Goal: Task Accomplishment & Management: Manage account settings

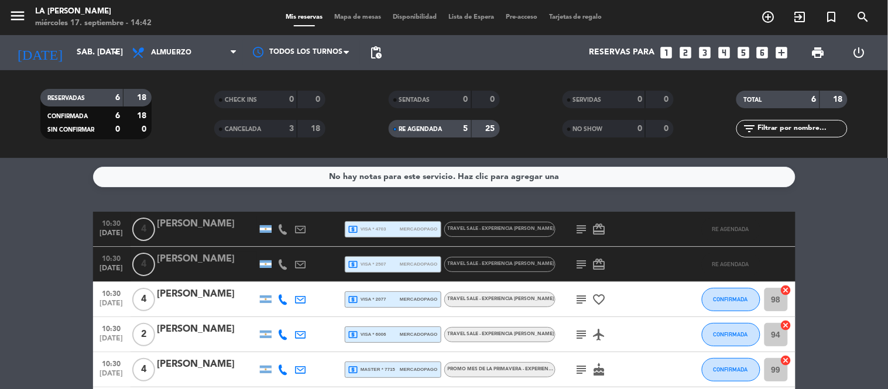
click at [118, 90] on div "RESERVADAS 6 18" at bounding box center [95, 98] width 111 height 18
click at [125, 98] on div "RESERVADAS 6 18" at bounding box center [95, 98] width 111 height 18
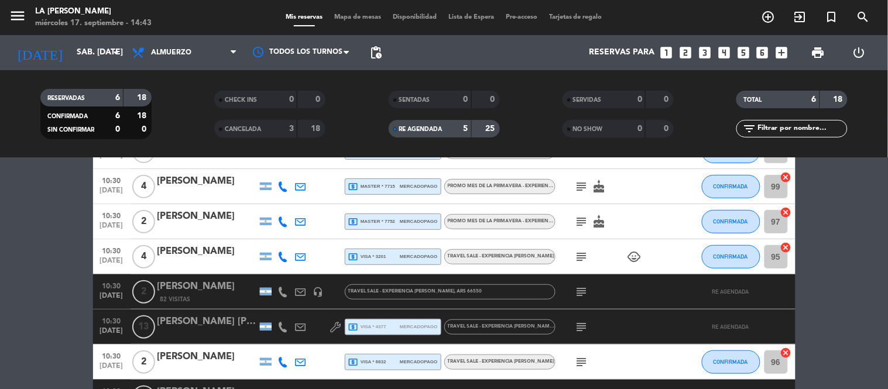
scroll to position [65, 0]
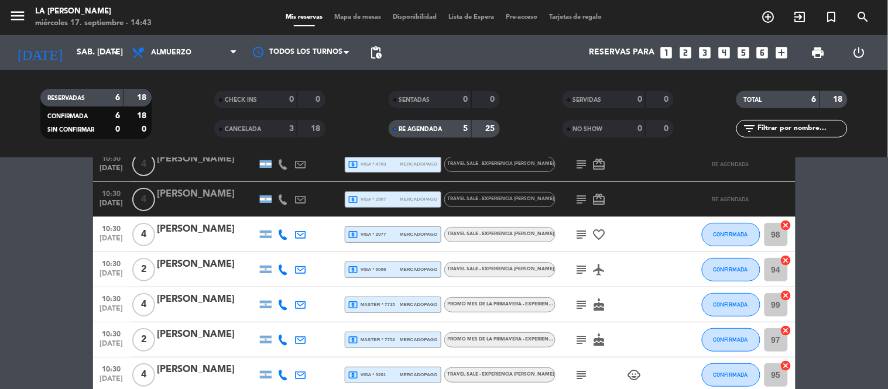
click at [125, 95] on div "RESERVADAS 6 18" at bounding box center [95, 98] width 111 height 18
click at [438, 132] on span "RE AGENDADA" at bounding box center [420, 129] width 43 height 6
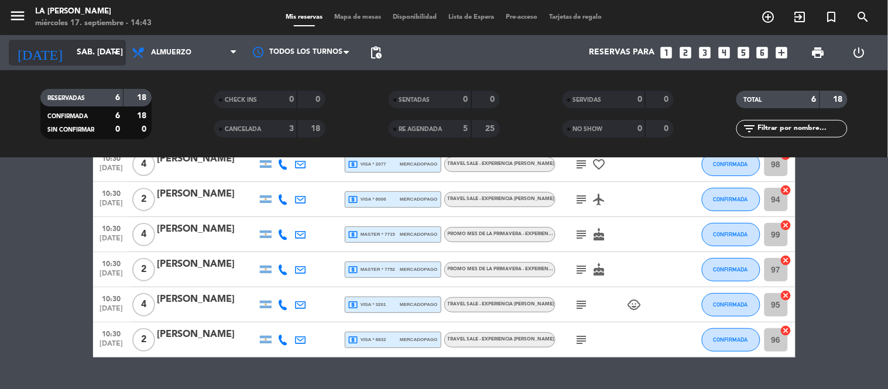
click at [87, 59] on input "sáb. [DATE]" at bounding box center [126, 52] width 111 height 21
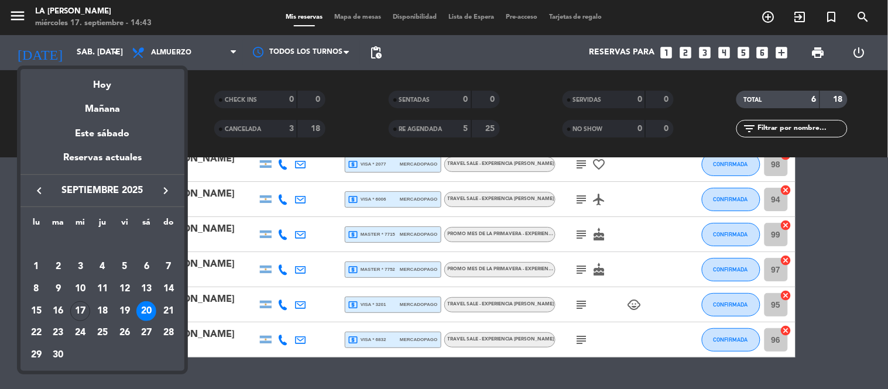
click at [168, 192] on icon "keyboard_arrow_right" at bounding box center [166, 191] width 14 height 14
click at [169, 261] on div "5" at bounding box center [169, 267] width 20 height 20
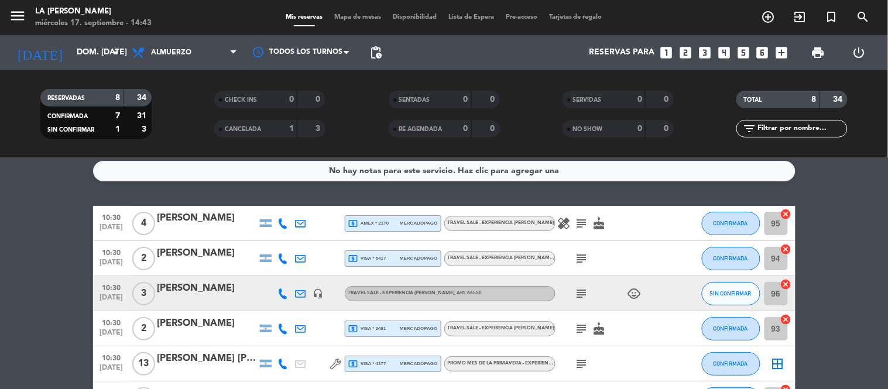
scroll to position [0, 0]
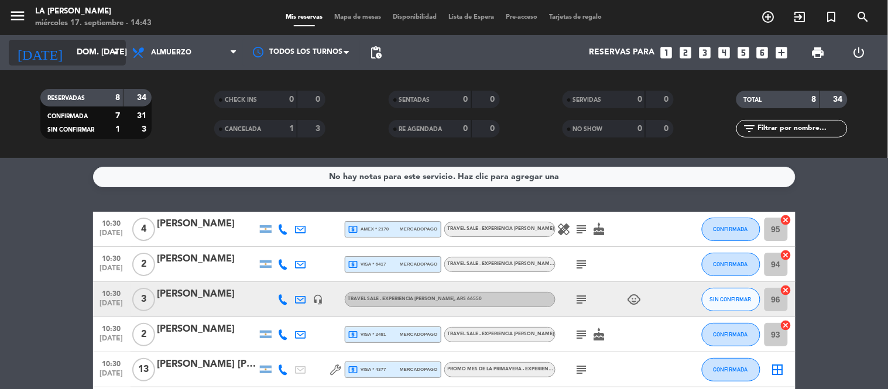
click at [91, 54] on input "dom. [DATE]" at bounding box center [126, 52] width 111 height 21
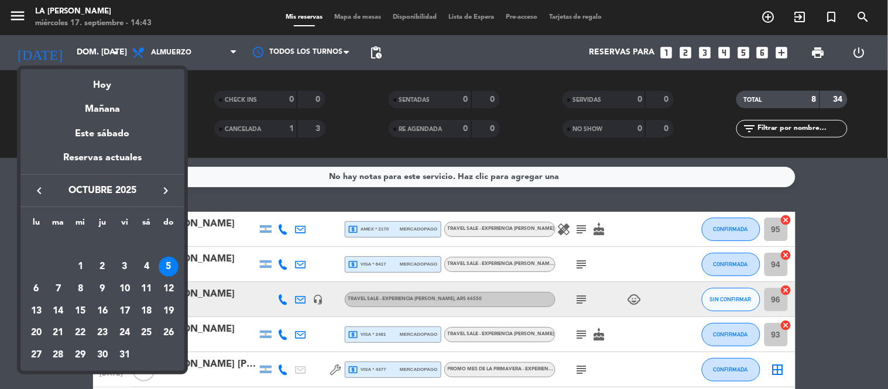
click at [43, 194] on icon "keyboard_arrow_left" at bounding box center [39, 191] width 14 height 14
click at [144, 305] on div "20" at bounding box center [146, 312] width 20 height 20
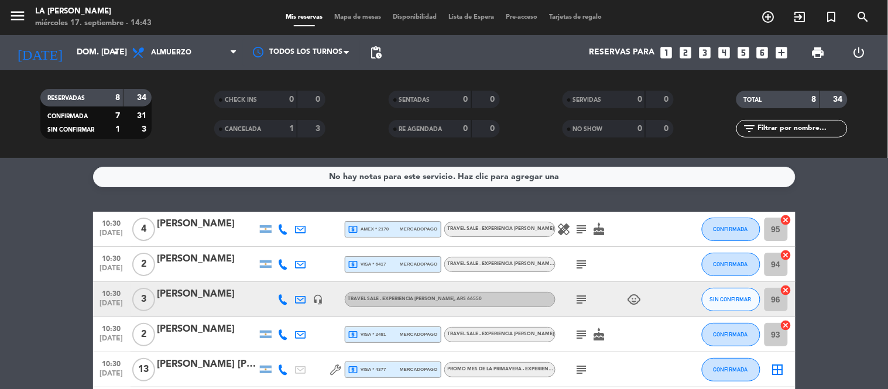
type input "sáb. [DATE]"
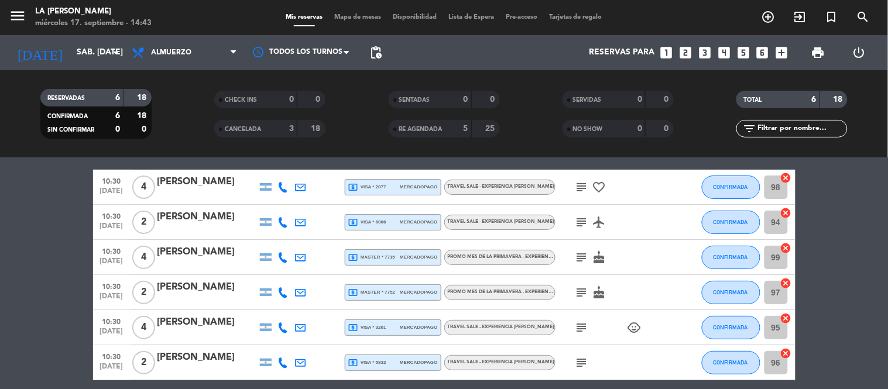
scroll to position [65, 0]
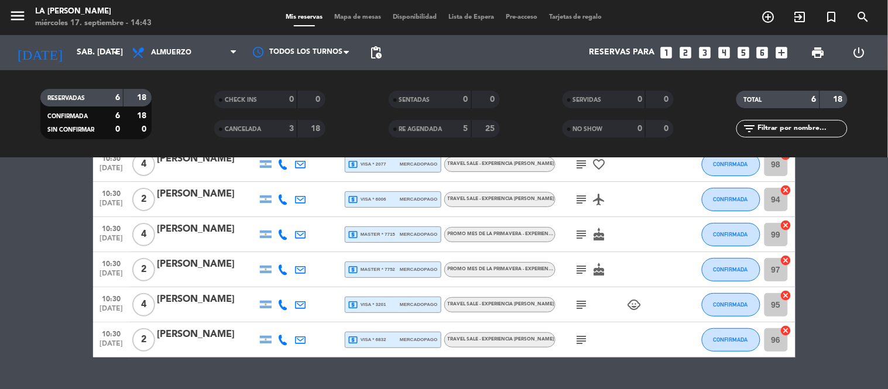
click at [198, 262] on div "[PERSON_NAME]" at bounding box center [208, 264] width 100 height 15
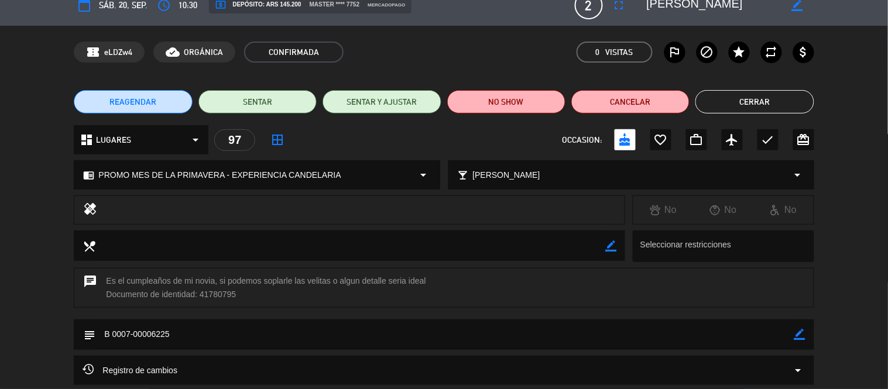
scroll to position [0, 0]
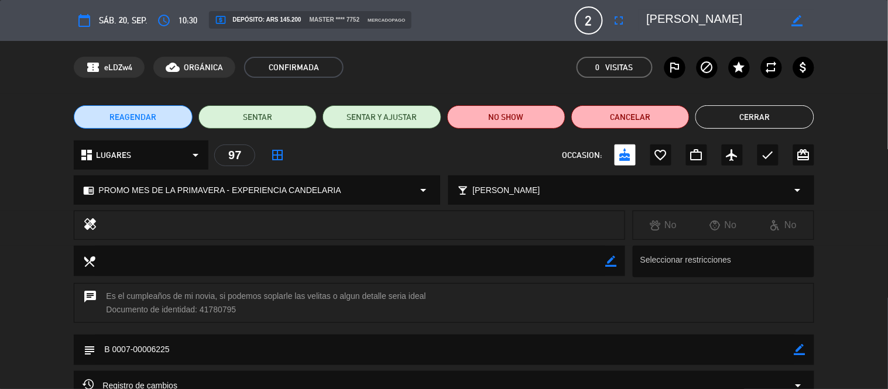
click at [152, 116] on span "REAGENDAR" at bounding box center [133, 117] width 47 height 12
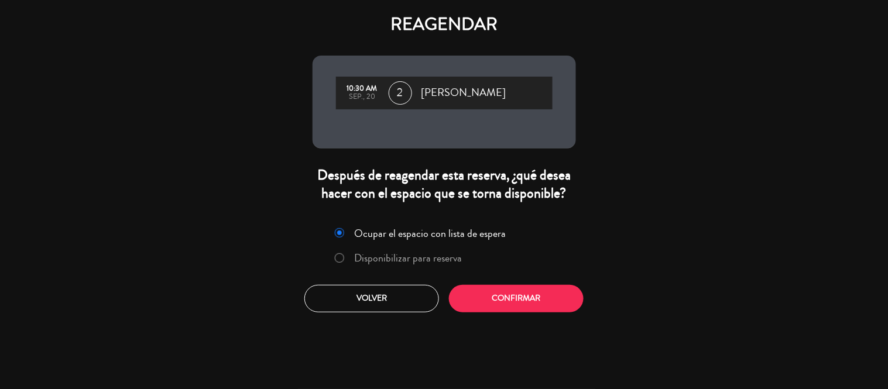
click at [419, 253] on label "Disponibilizar para reserva" at bounding box center [408, 258] width 108 height 11
click at [487, 285] on button "Confirmar" at bounding box center [516, 299] width 135 height 28
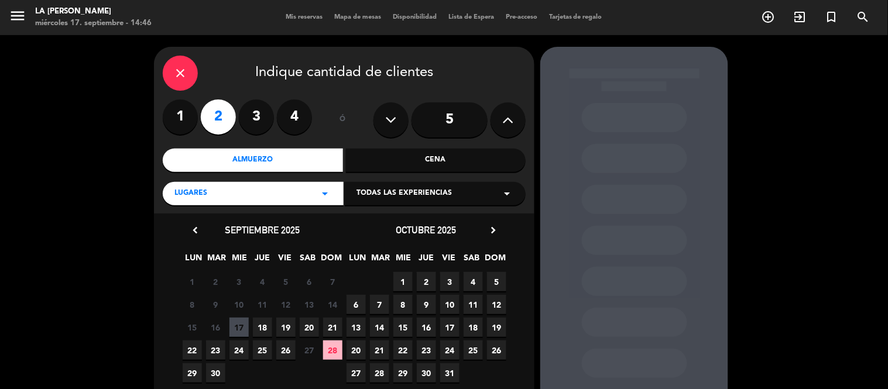
click at [383, 194] on span "Todas las experiencias" at bounding box center [404, 194] width 95 height 12
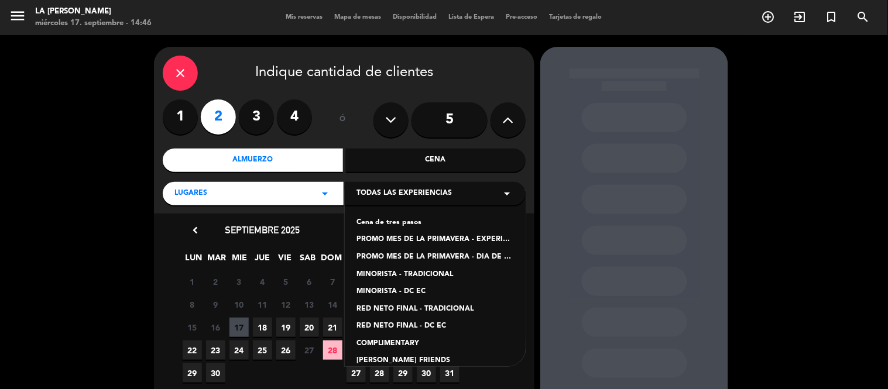
click at [434, 241] on div "PROMO MES DE LA PRIMAVERA - EXPERIENCIA CANDELARIA" at bounding box center [436, 240] width 158 height 12
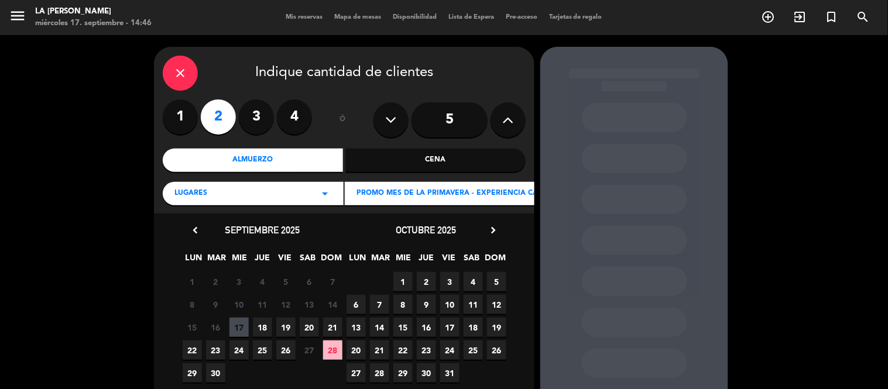
click at [495, 277] on span "5" at bounding box center [496, 281] width 19 height 19
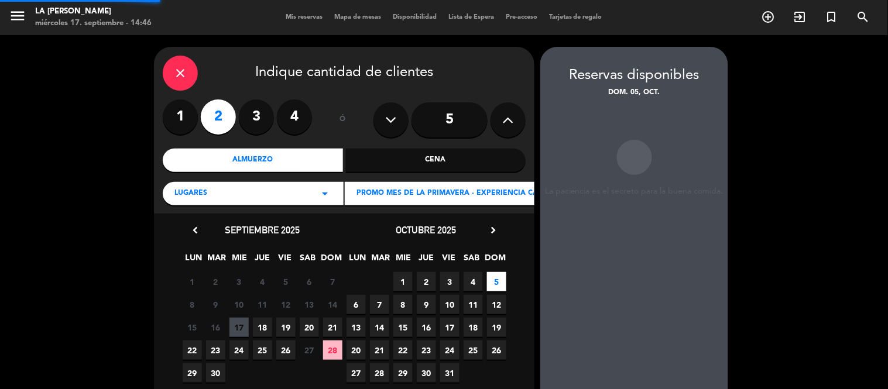
scroll to position [47, 0]
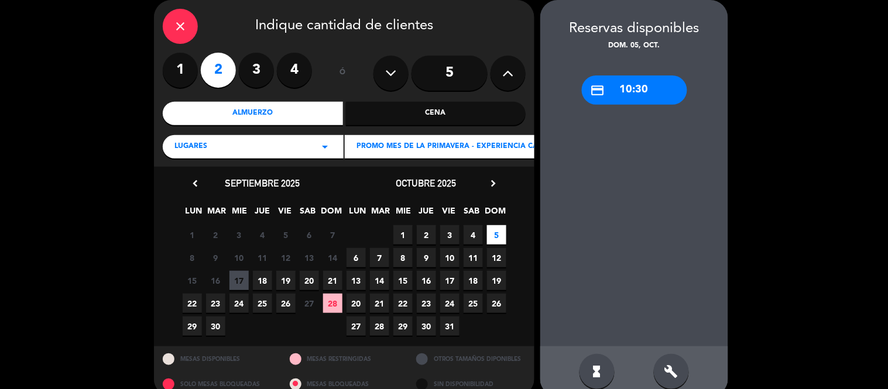
click at [641, 96] on div "credit_card 10:30" at bounding box center [634, 90] width 105 height 29
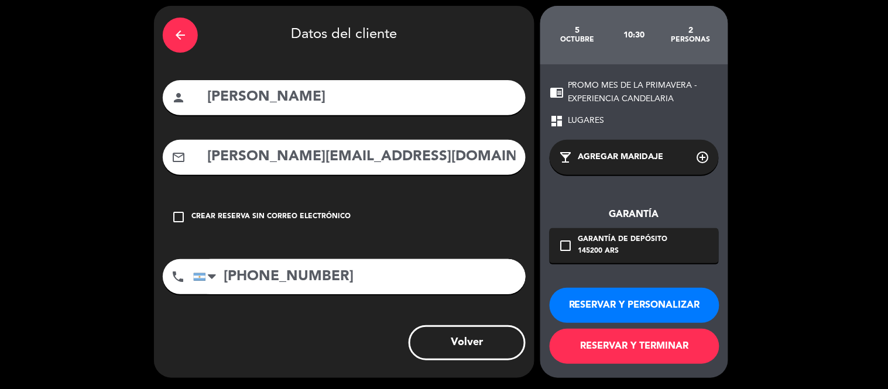
click at [636, 340] on button "RESERVAR Y TERMINAR" at bounding box center [635, 346] width 170 height 35
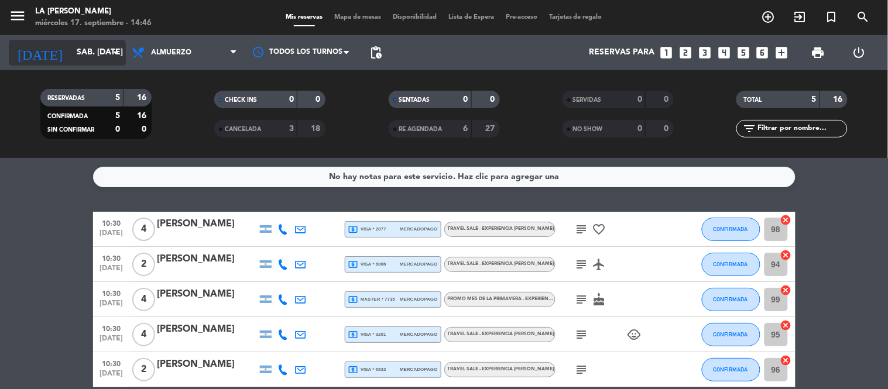
click at [83, 50] on input "sáb. [DATE]" at bounding box center [126, 52] width 111 height 21
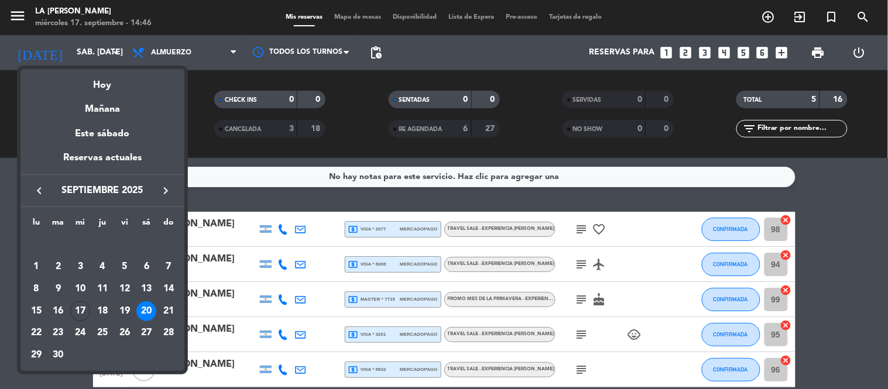
click at [169, 190] on icon "keyboard_arrow_right" at bounding box center [166, 191] width 14 height 14
click at [166, 266] on div "5" at bounding box center [169, 267] width 20 height 20
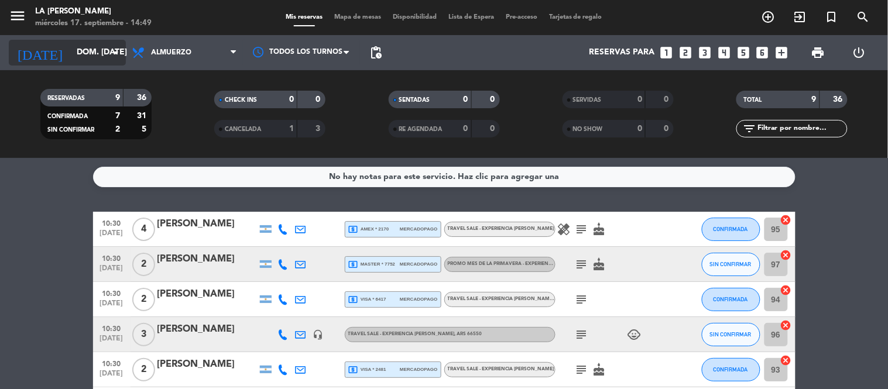
click at [90, 47] on input "dom. [DATE]" at bounding box center [126, 52] width 111 height 21
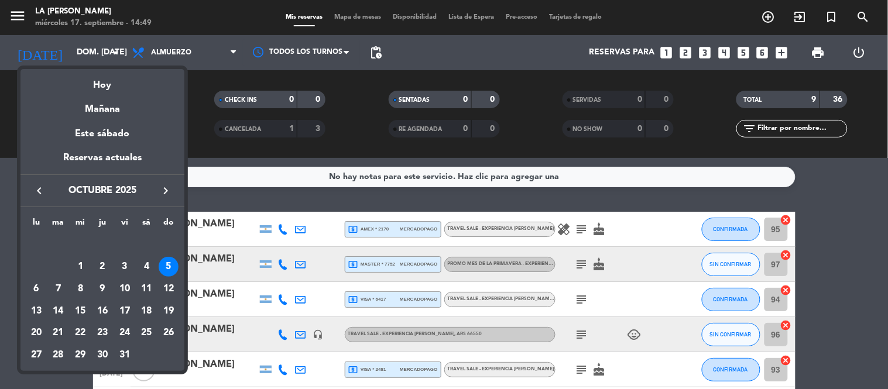
click at [42, 196] on icon "keyboard_arrow_left" at bounding box center [39, 191] width 14 height 14
click at [34, 331] on div "22" at bounding box center [36, 333] width 20 height 20
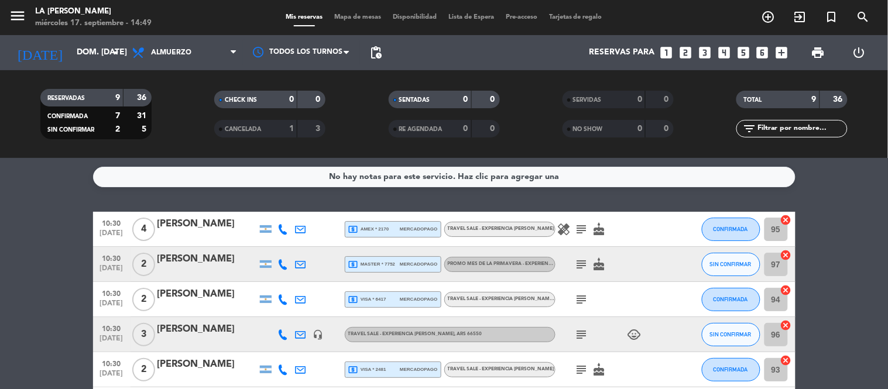
type input "lun. [DATE]"
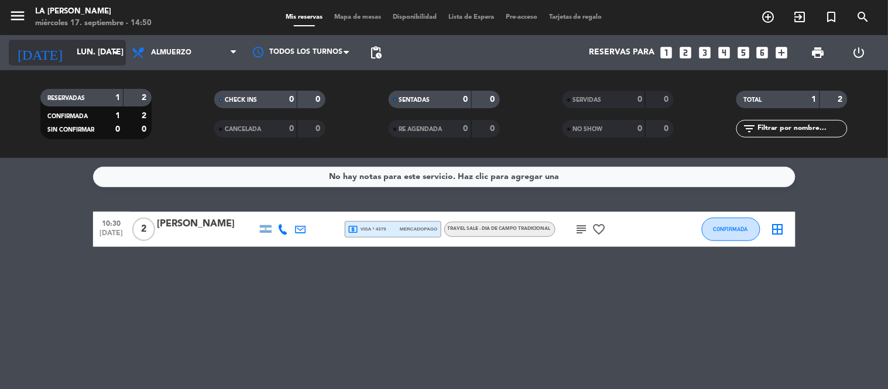
click at [90, 45] on input "lun. [DATE]" at bounding box center [126, 52] width 111 height 21
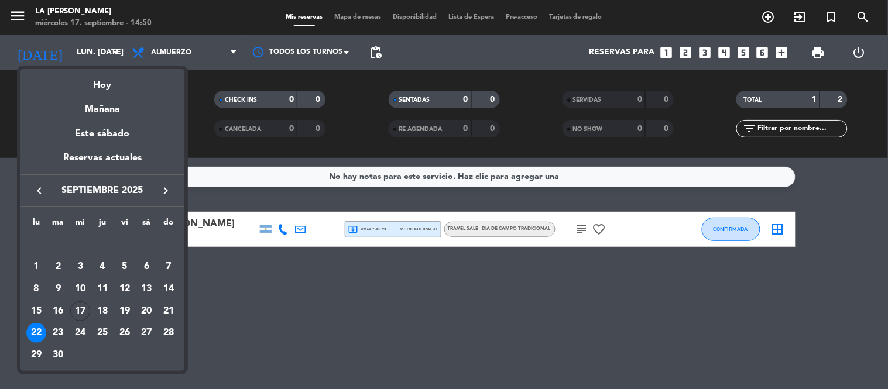
click at [868, 15] on div at bounding box center [444, 194] width 888 height 389
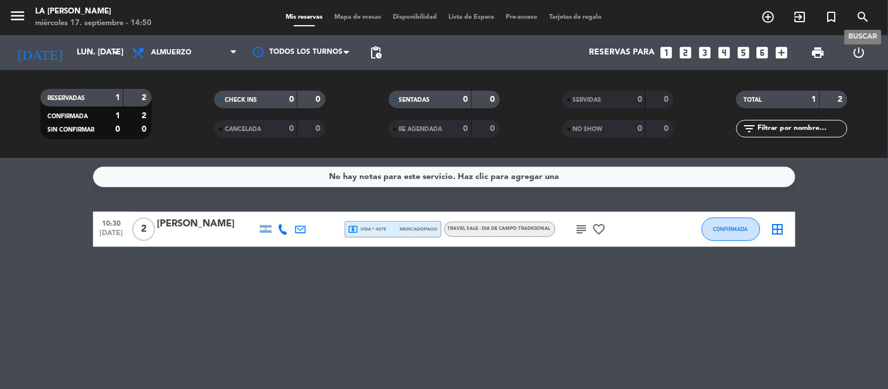
click at [863, 15] on icon "search" at bounding box center [864, 17] width 14 height 14
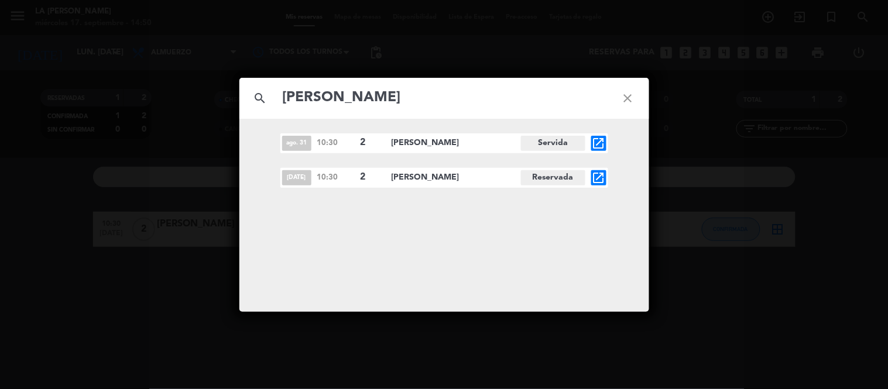
type input "[PERSON_NAME]"
click at [595, 176] on icon "open_in_new" at bounding box center [599, 178] width 14 height 14
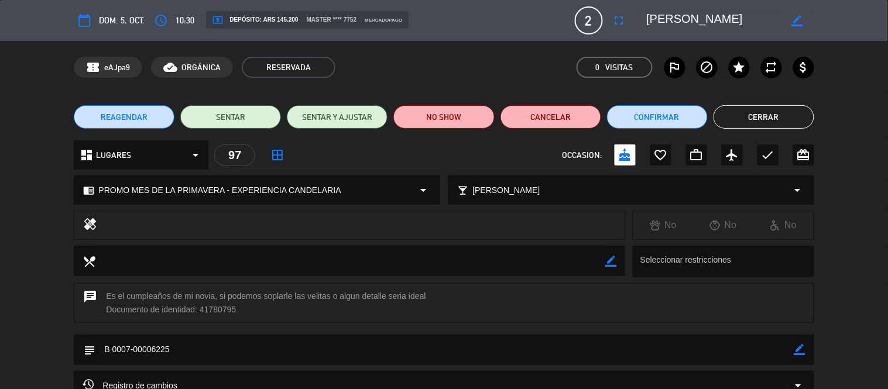
click at [135, 122] on span "REAGENDAR" at bounding box center [124, 117] width 47 height 12
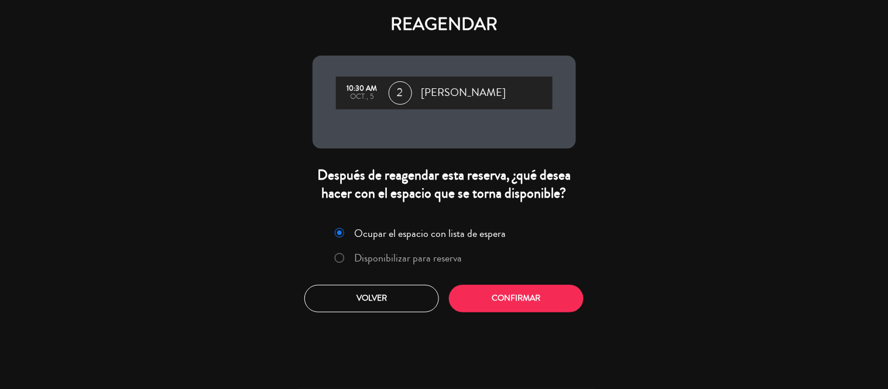
click at [382, 249] on label "Disponibilizar para reserva" at bounding box center [398, 258] width 139 height 21
click at [488, 296] on button "Confirmar" at bounding box center [516, 299] width 135 height 28
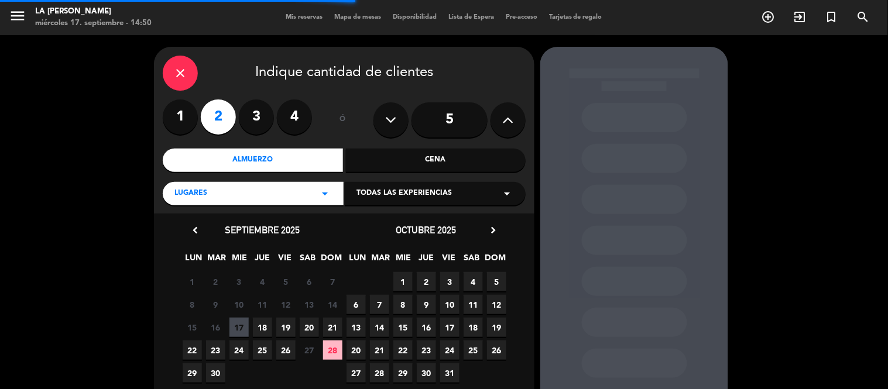
click at [416, 191] on span "Todas las experiencias" at bounding box center [404, 194] width 95 height 12
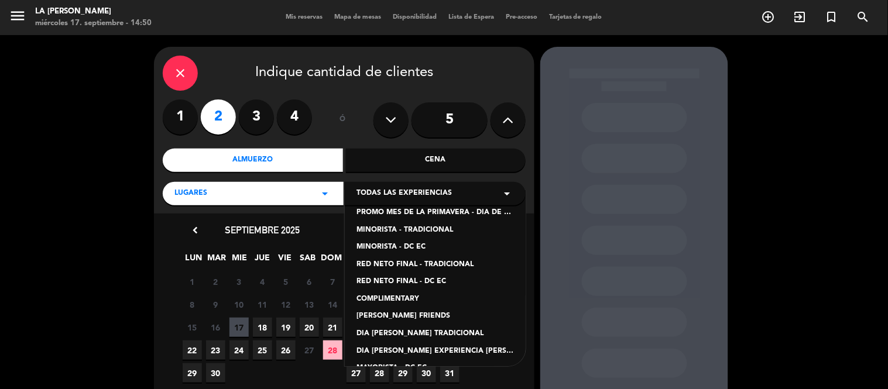
scroll to position [130, 0]
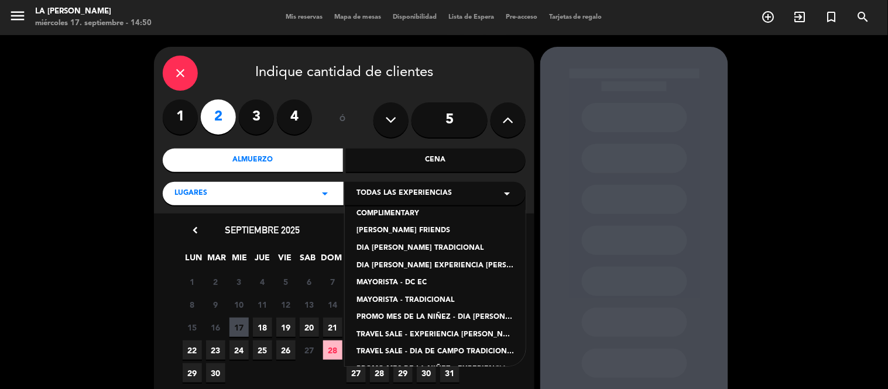
click at [468, 336] on div "TRAVEL SALE - EXPERIENCIA [PERSON_NAME]" at bounding box center [436, 336] width 158 height 12
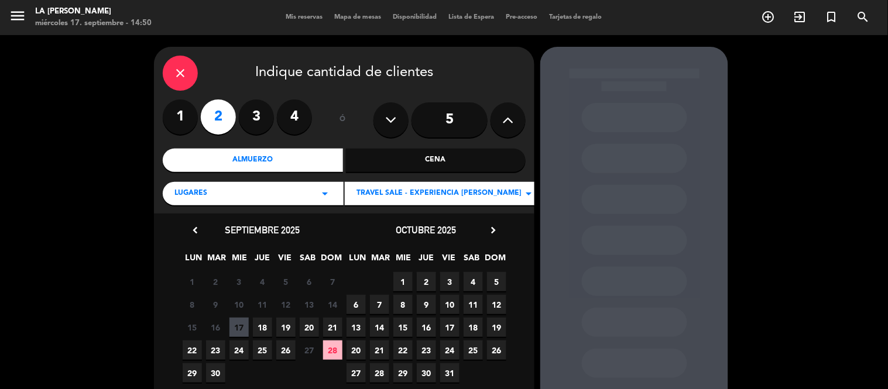
click at [397, 190] on span "TRAVEL SALE - EXPERIENCIA [PERSON_NAME]" at bounding box center [439, 194] width 165 height 12
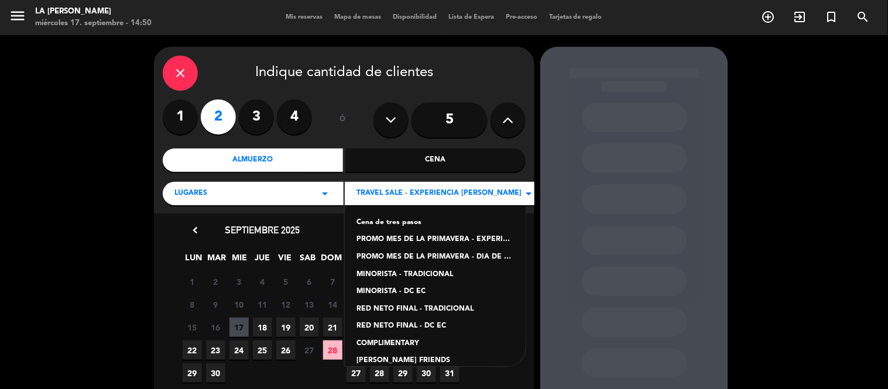
click at [397, 190] on span "TRAVEL SALE - EXPERIENCIA [PERSON_NAME]" at bounding box center [439, 194] width 165 height 12
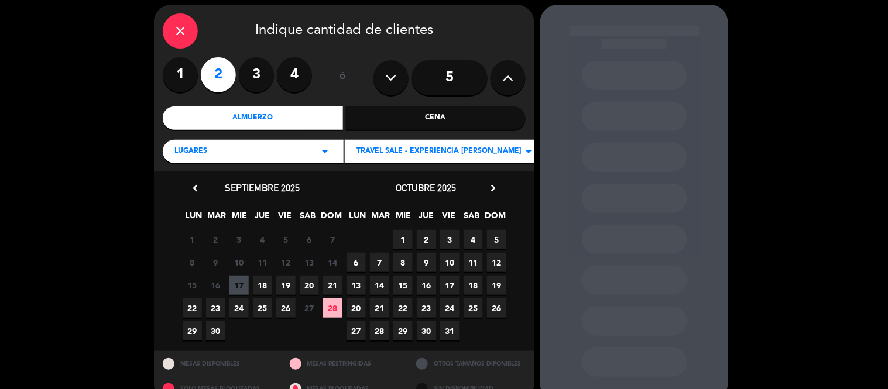
scroll to position [65, 0]
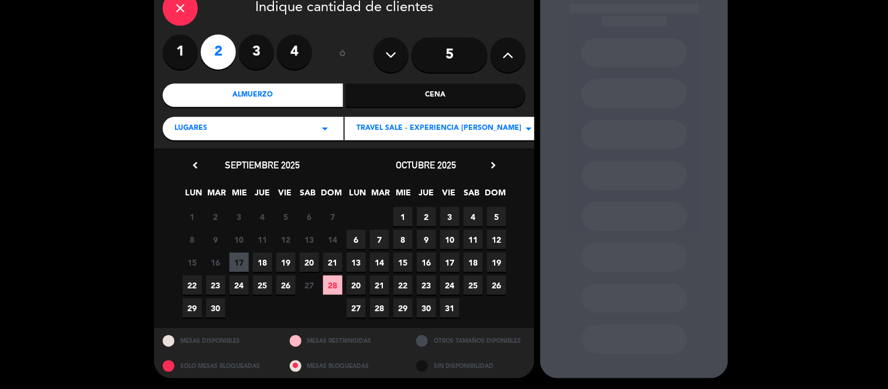
click at [499, 242] on span "12" at bounding box center [496, 239] width 19 height 19
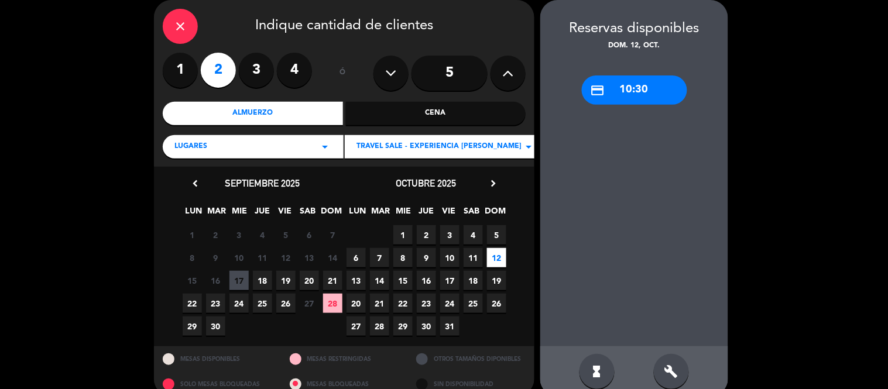
click at [635, 88] on div "credit_card 10:30" at bounding box center [634, 90] width 105 height 29
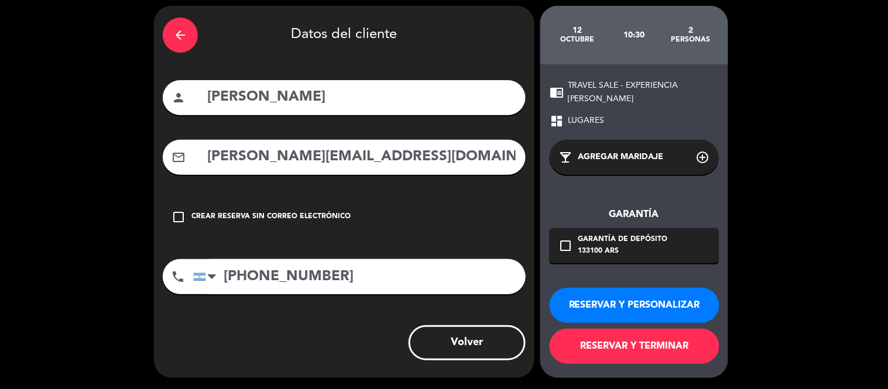
click at [639, 303] on button "RESERVAR Y PERSONALIZAR" at bounding box center [635, 305] width 170 height 35
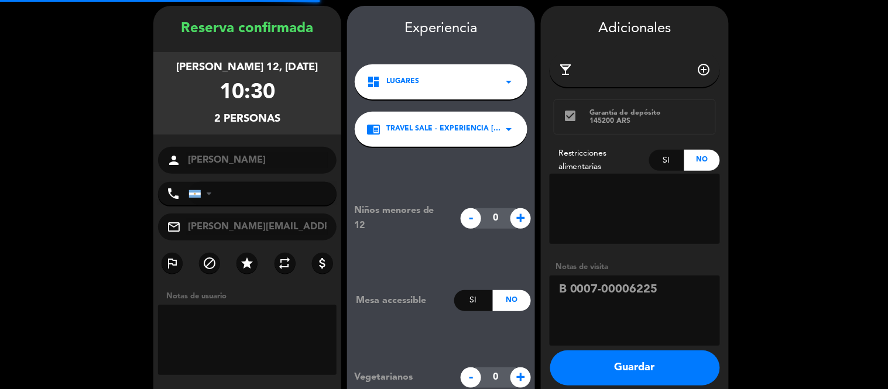
type input "[PHONE_NUMBER]"
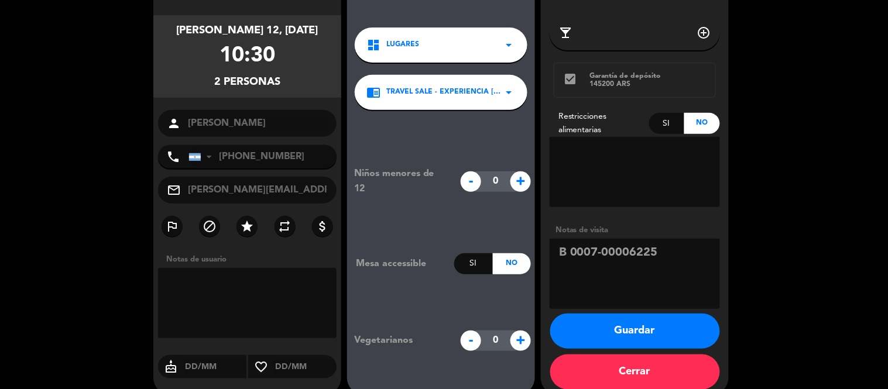
scroll to position [95, 0]
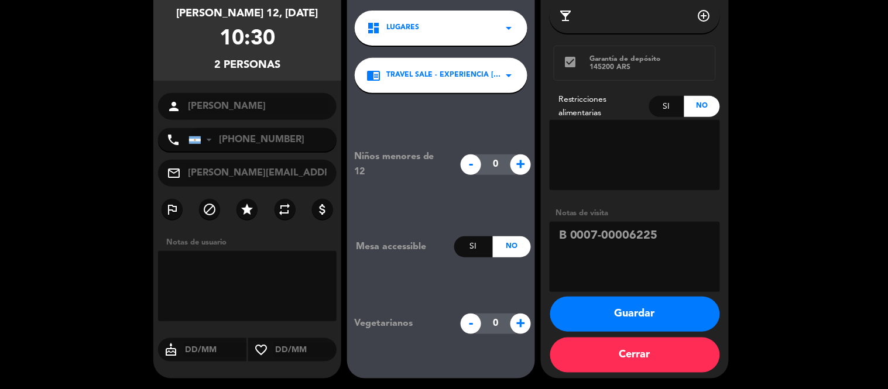
click at [613, 300] on button "Guardar" at bounding box center [635, 314] width 170 height 35
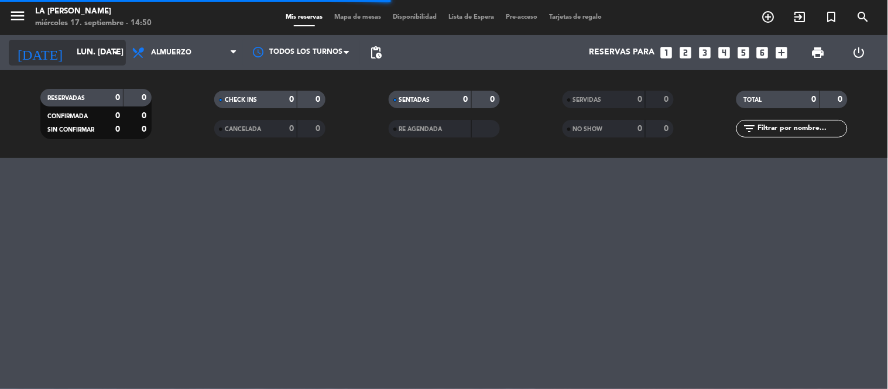
click at [71, 49] on input "lun. [DATE]" at bounding box center [126, 52] width 111 height 21
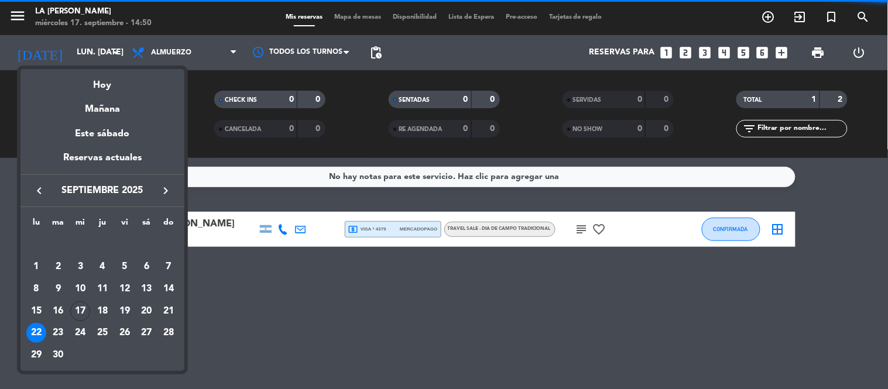
click at [165, 191] on icon "keyboard_arrow_right" at bounding box center [166, 191] width 14 height 14
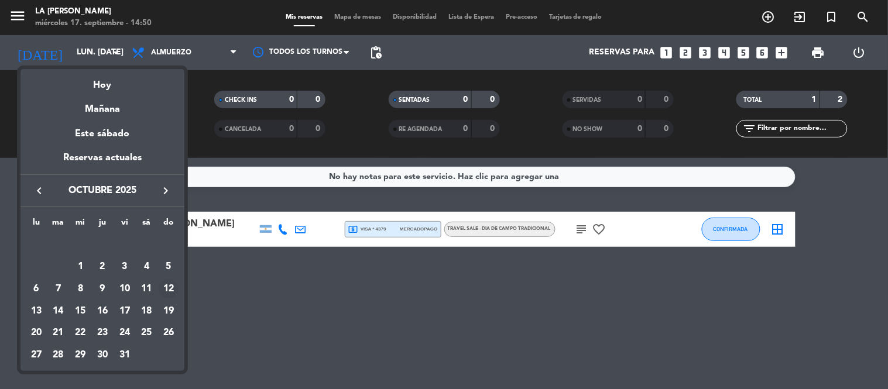
click at [169, 289] on div "12" at bounding box center [169, 289] width 20 height 20
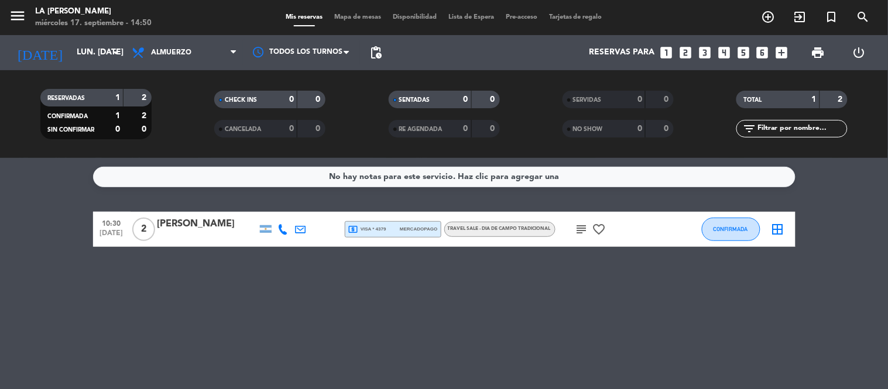
type input "dom. [DATE]"
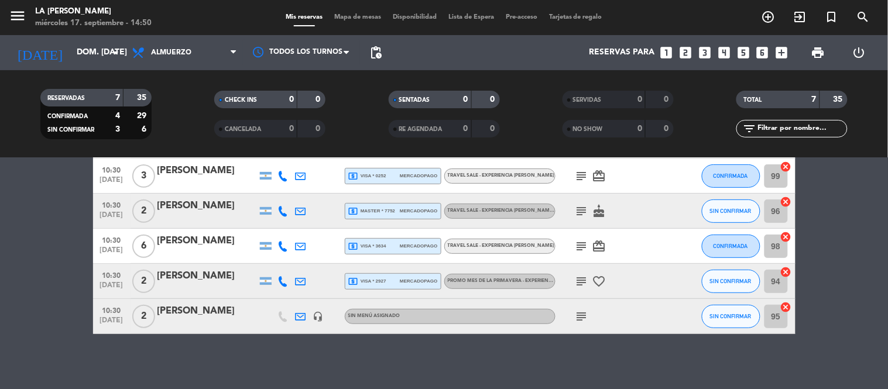
scroll to position [126, 0]
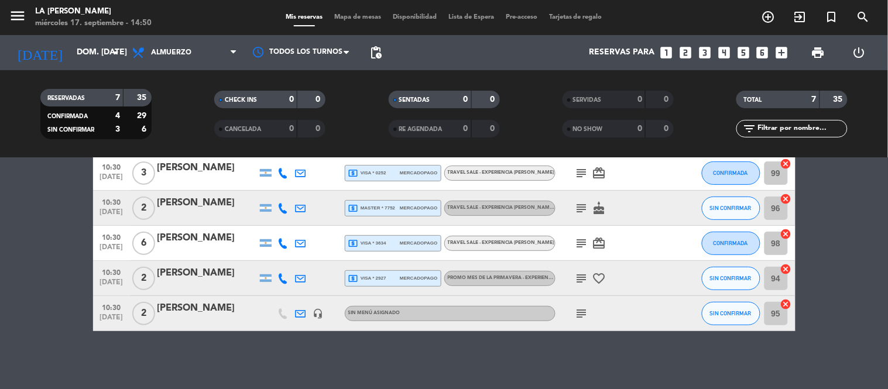
click at [526, 208] on span "TRAVEL SALE - EXPERIENCIA [PERSON_NAME] , ARS 66550" at bounding box center [515, 208] width 134 height 5
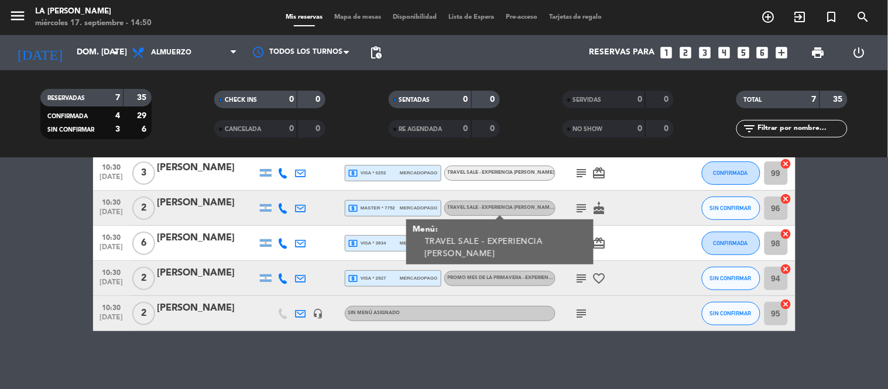
click at [217, 206] on div "[PERSON_NAME]" at bounding box center [208, 203] width 100 height 15
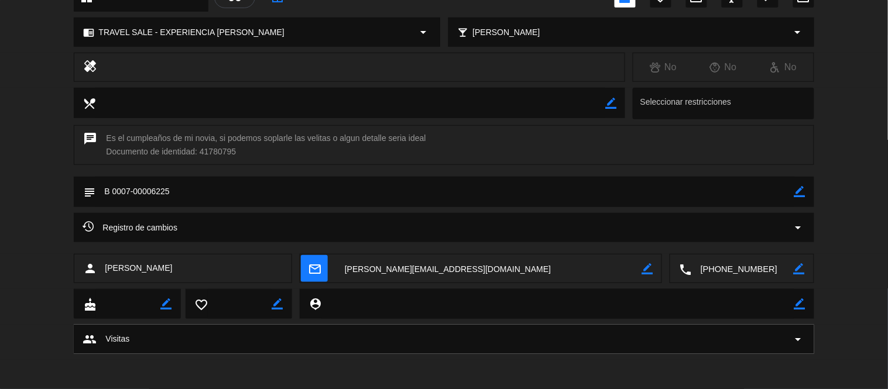
scroll to position [0, 0]
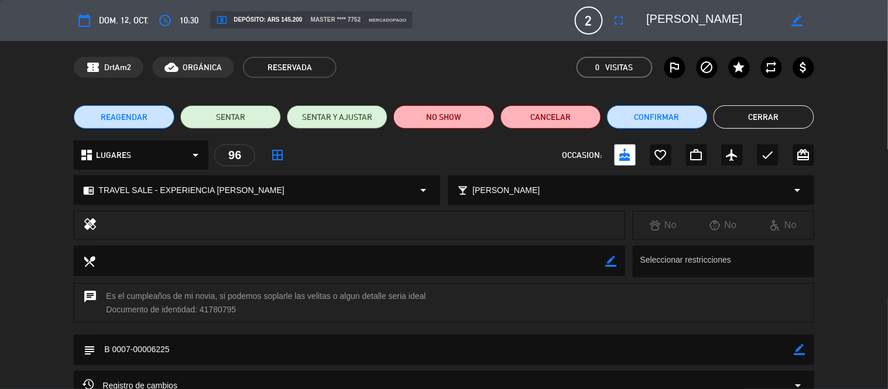
click at [214, 190] on span "TRAVEL SALE - EXPERIENCIA [PERSON_NAME]" at bounding box center [191, 190] width 186 height 13
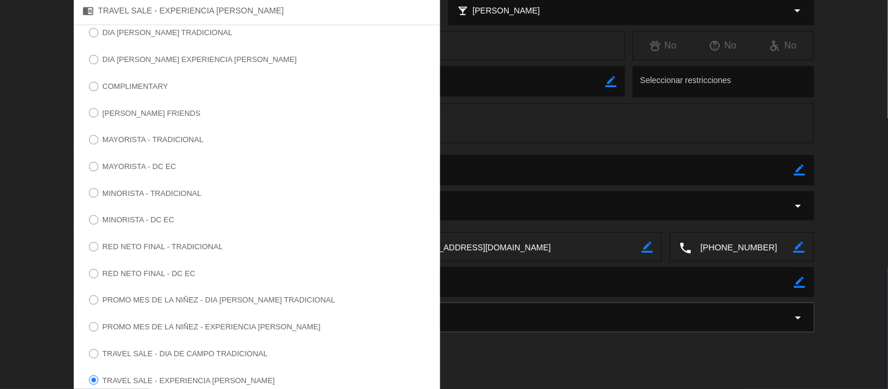
scroll to position [260, 0]
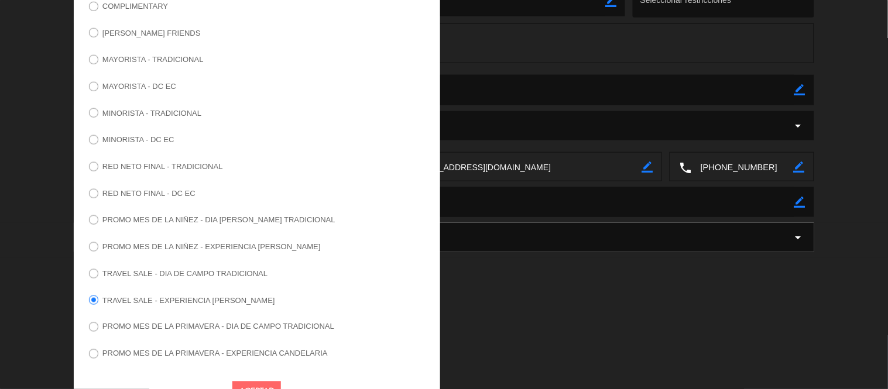
click at [295, 355] on label "PROMO MES DE LA PRIMAVERA - EXPERIENCIA CANDELARIA" at bounding box center [214, 354] width 225 height 8
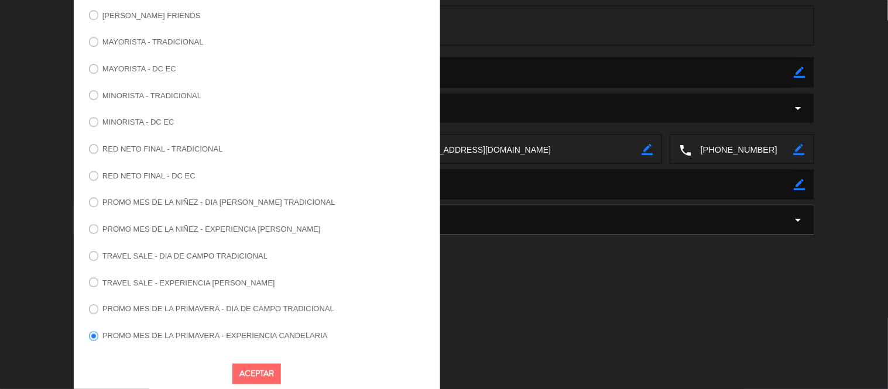
scroll to position [287, 0]
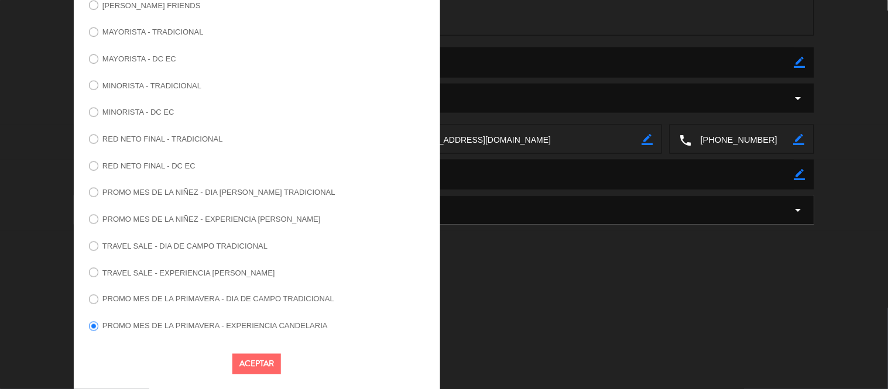
click at [261, 361] on button "Aceptar" at bounding box center [256, 364] width 49 height 20
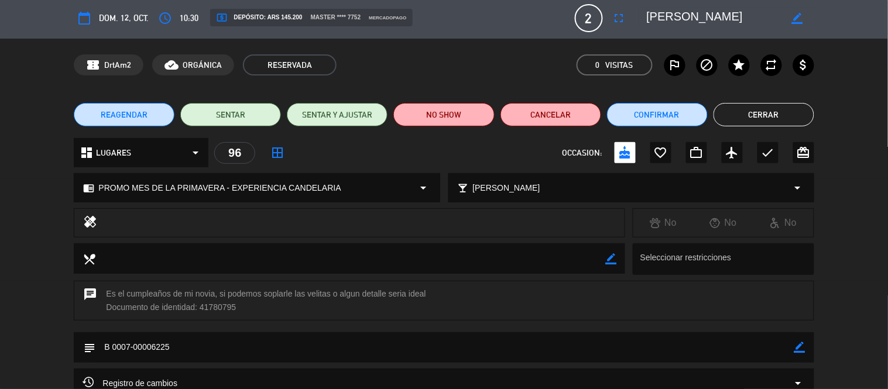
scroll to position [0, 0]
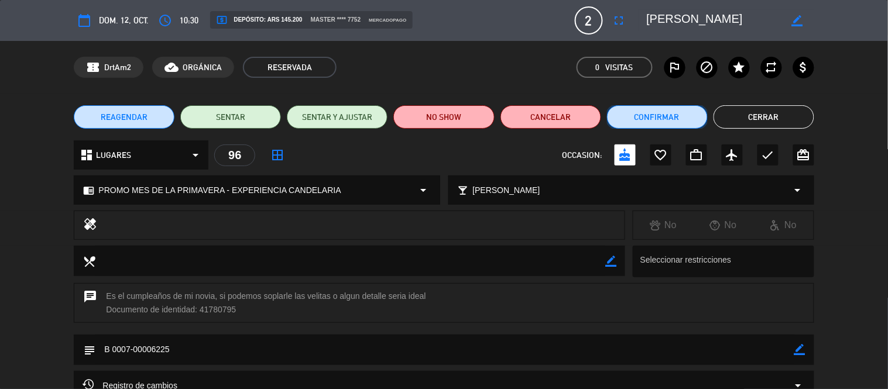
click at [662, 112] on button "Confirmar" at bounding box center [657, 116] width 101 height 23
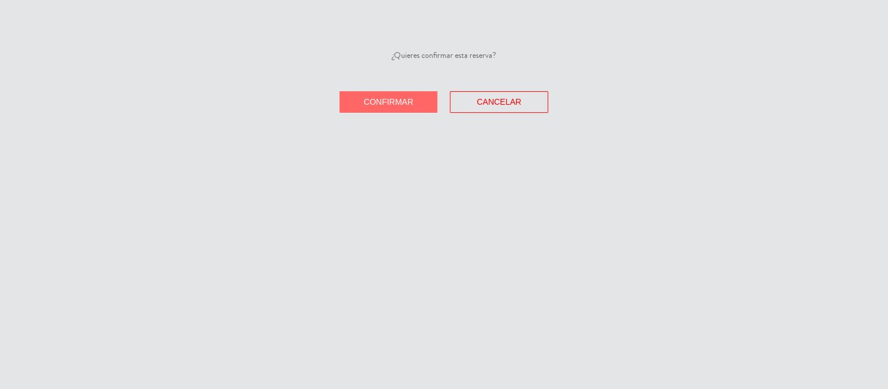
click at [397, 112] on button "Confirmar" at bounding box center [389, 102] width 98 height 22
